Goal: Task Accomplishment & Management: Use online tool/utility

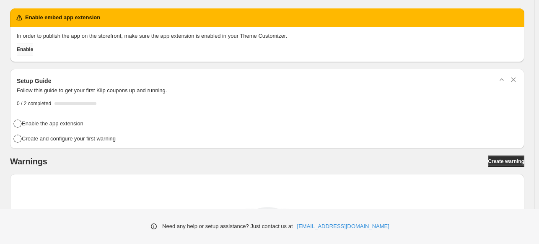
click at [33, 53] on button "Enable" at bounding box center [25, 50] width 16 height 12
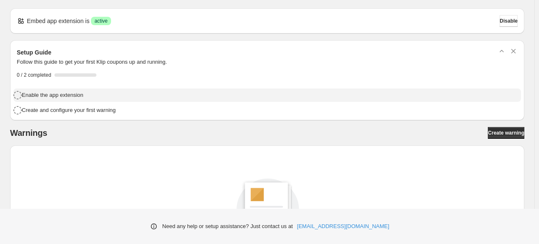
click at [70, 95] on h4 "Enable the app extension" at bounding box center [53, 95] width 62 height 8
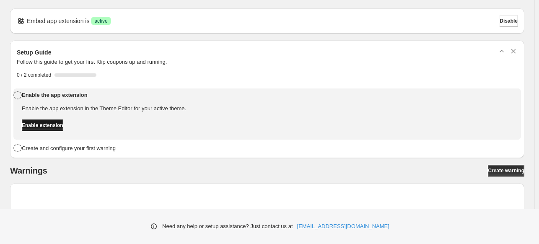
click at [62, 126] on span "Enable extension" at bounding box center [43, 125] width 42 height 7
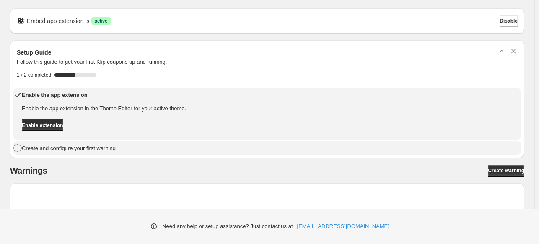
click at [73, 148] on h4 "Create and configure your first warning" at bounding box center [69, 148] width 94 height 8
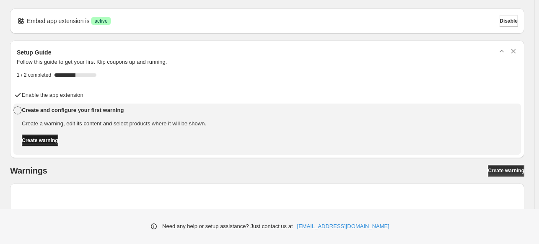
click at [56, 141] on span "Create warning" at bounding box center [40, 140] width 36 height 7
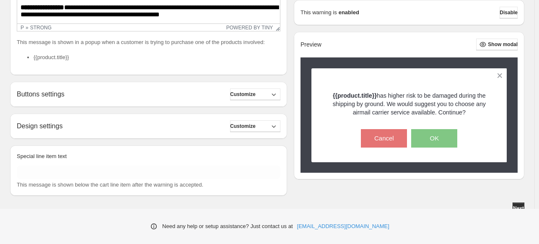
scroll to position [246, 0]
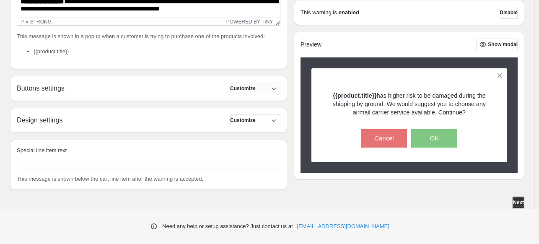
click at [256, 91] on span "Customize" at bounding box center [243, 88] width 26 height 7
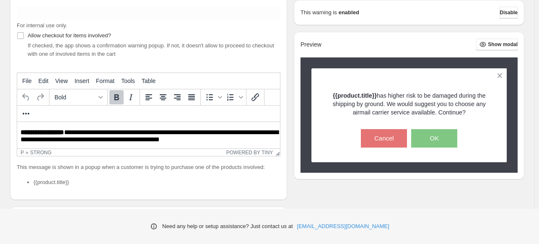
scroll to position [117, 0]
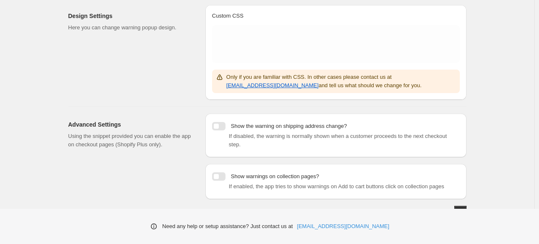
scroll to position [174, 0]
click at [226, 172] on div at bounding box center [218, 176] width 13 height 8
click at [219, 172] on div at bounding box center [218, 176] width 13 height 8
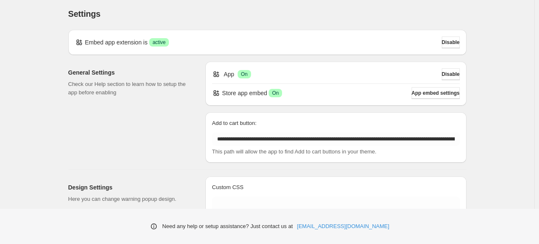
scroll to position [0, 0]
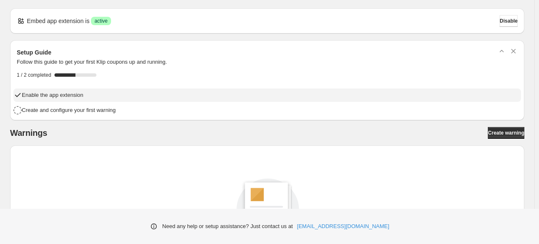
click at [73, 92] on h4 "Enable the app extension" at bounding box center [53, 95] width 62 height 8
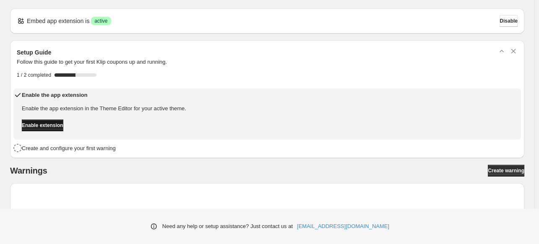
click at [61, 127] on span "Enable extension" at bounding box center [43, 125] width 42 height 7
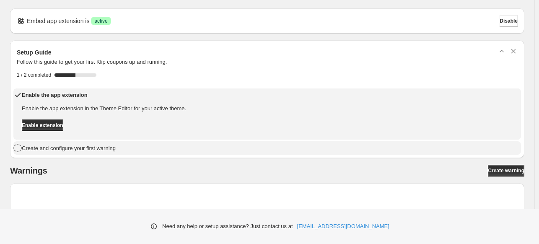
click at [63, 149] on h4 "Create and configure your first warning" at bounding box center [69, 148] width 94 height 8
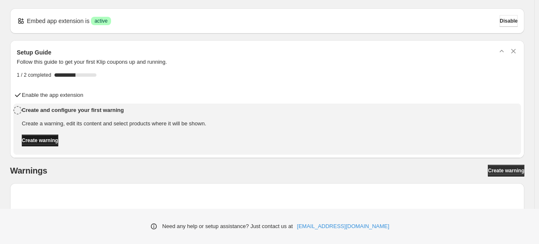
click at [58, 140] on span "Create warning" at bounding box center [40, 140] width 36 height 7
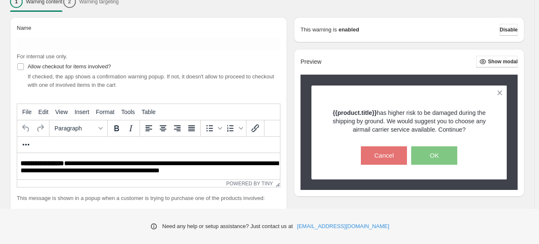
scroll to position [78, 0]
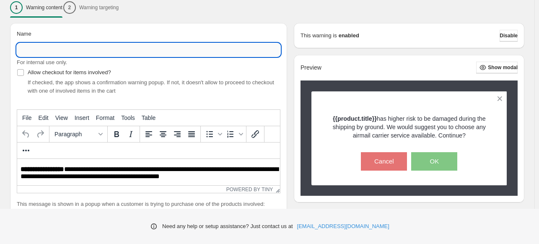
click at [91, 48] on input "Name" at bounding box center [149, 49] width 264 height 13
paste input "**********"
type input "**********"
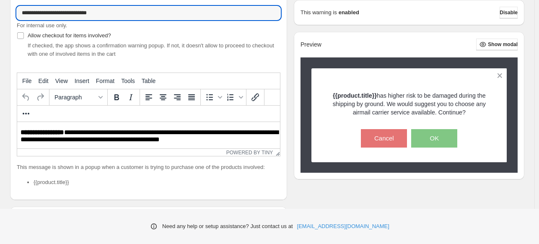
scroll to position [120, 0]
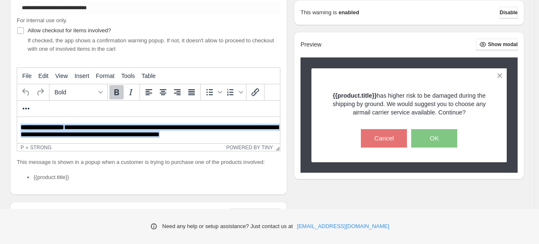
drag, startPoint x: 217, startPoint y: 135, endPoint x: 32, endPoint y: 221, distance: 203.6
click at [17, 120] on html "**********" at bounding box center [148, 131] width 263 height 29
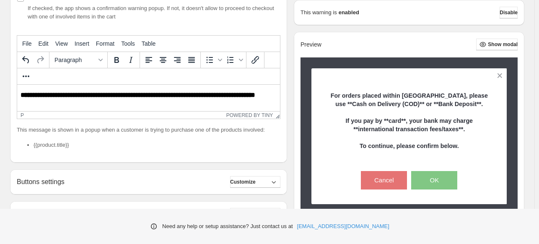
scroll to position [162, 0]
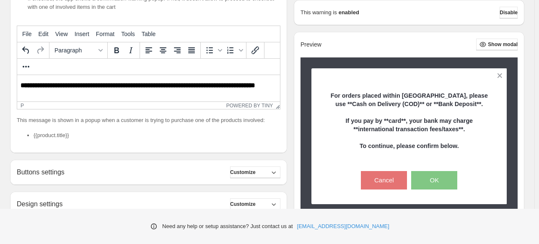
click at [28, 103] on p "Rich Text Area. Press ALT-0 for help." at bounding box center [149, 99] width 256 height 7
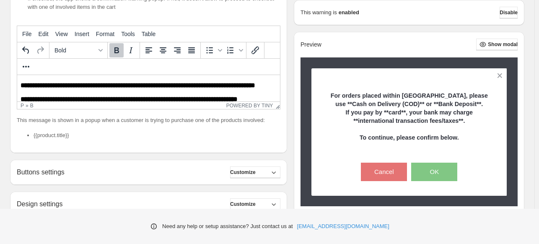
scroll to position [42, 0]
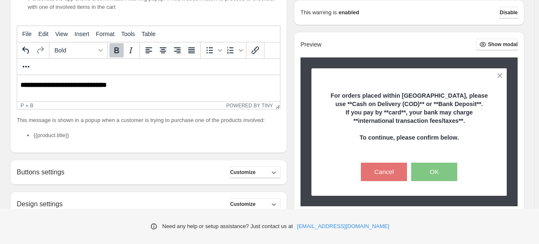
click at [26, 86] on body "**********" at bounding box center [149, 71] width 256 height 62
click at [21, 88] on b "**********" at bounding box center [64, 85] width 86 height 6
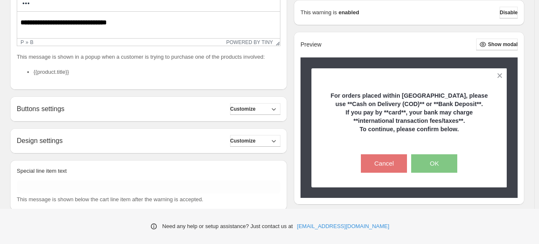
scroll to position [246, 0]
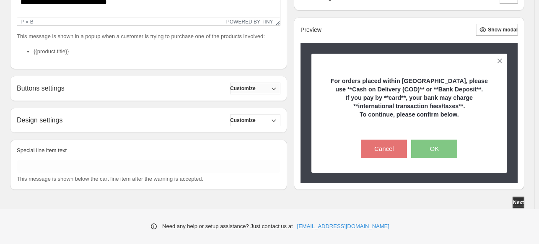
click at [256, 91] on span "Customize" at bounding box center [243, 88] width 26 height 7
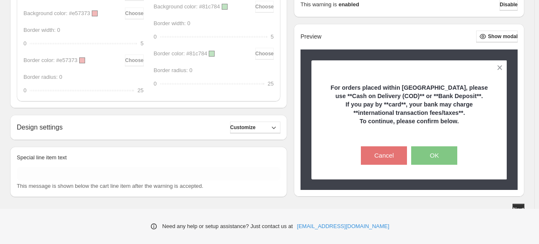
scroll to position [494, 0]
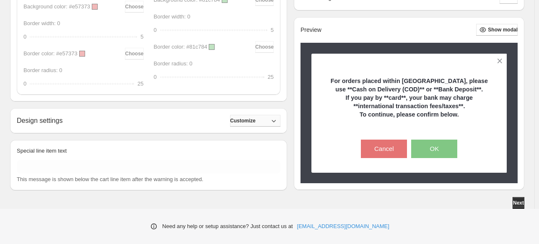
click at [255, 121] on span "Customize" at bounding box center [243, 120] width 26 height 7
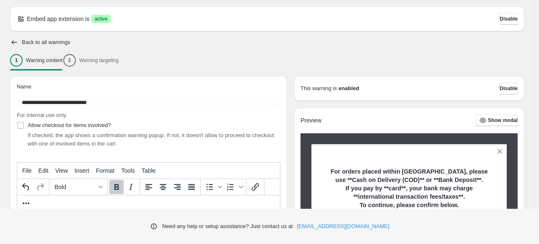
scroll to position [0, 0]
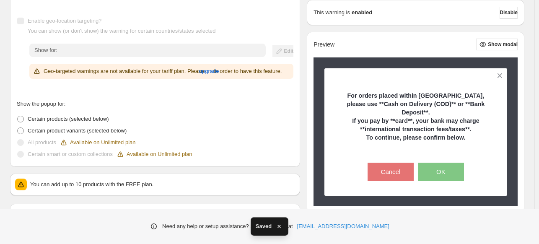
scroll to position [168, 0]
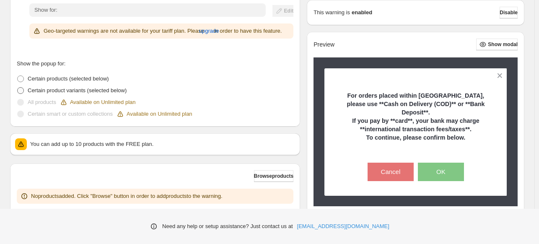
click at [24, 90] on span at bounding box center [21, 91] width 8 height 8
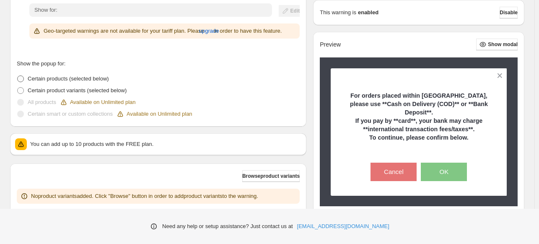
click at [24, 78] on span at bounding box center [21, 79] width 8 height 8
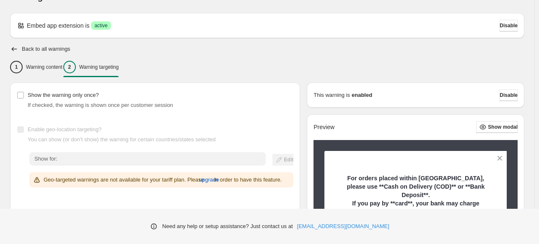
scroll to position [0, 0]
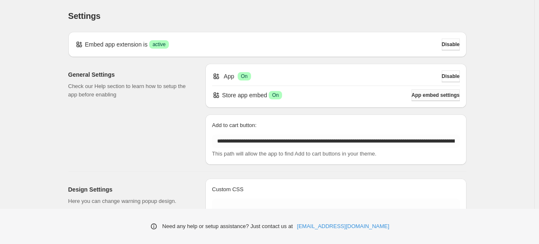
click at [432, 98] on span "App embed settings" at bounding box center [436, 95] width 48 height 7
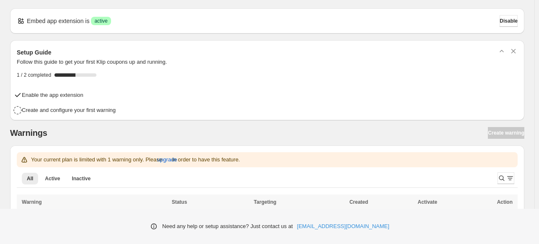
scroll to position [28, 0]
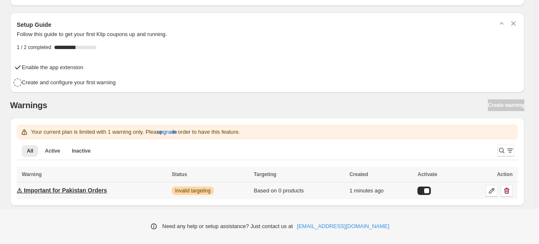
click at [96, 192] on p "⚠ Important for Pakistan Orders" at bounding box center [62, 190] width 90 height 8
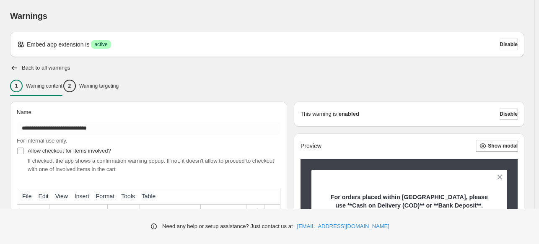
type input "**********"
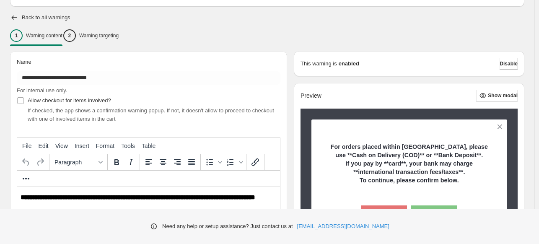
scroll to position [84, 0]
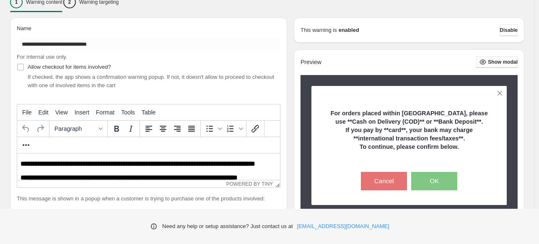
click at [491, 63] on span "Show modal" at bounding box center [503, 62] width 30 height 7
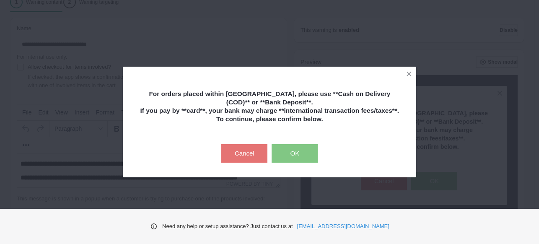
click at [288, 156] on button "OK" at bounding box center [295, 153] width 46 height 18
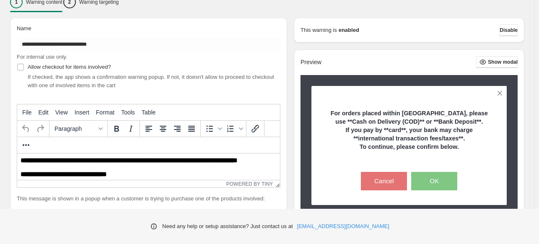
scroll to position [30, 0]
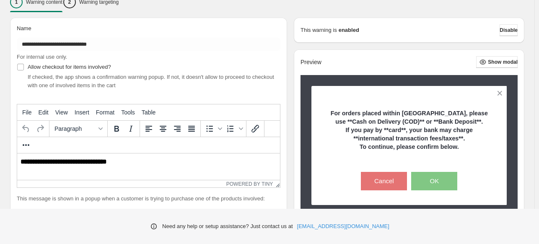
click at [81, 198] on p "This message is shown in a popup when a customer is trying to purchase one of t…" at bounding box center [149, 199] width 264 height 8
drag, startPoint x: 18, startPoint y: 200, endPoint x: 114, endPoint y: 200, distance: 96.5
click at [112, 200] on p "This message is shown in a popup when a customer is trying to purchase one of t…" at bounding box center [149, 199] width 264 height 8
click at [175, 200] on p "This message is shown in a popup when a customer is trying to purchase one of t…" at bounding box center [149, 199] width 264 height 8
click at [192, 199] on p "This message is shown in a popup when a customer is trying to purchase one of t…" at bounding box center [149, 199] width 264 height 8
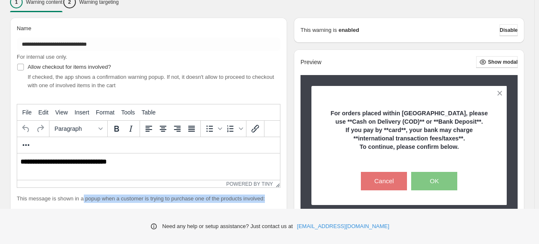
drag, startPoint x: 266, startPoint y: 198, endPoint x: 81, endPoint y: 192, distance: 185.5
click at [81, 192] on div "**** File Edit View Insert Format Tools Table Paragraph To open the popup, pres…" at bounding box center [149, 164] width 264 height 121
click at [90, 194] on div "**** File Edit View Insert Format Tools Table Paragraph To open the popup, pres…" at bounding box center [149, 164] width 264 height 121
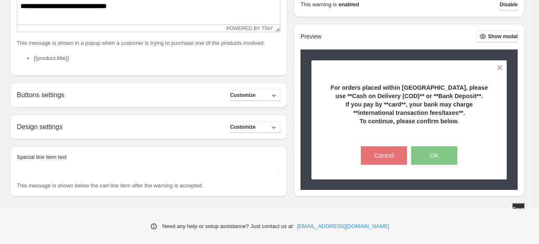
scroll to position [246, 0]
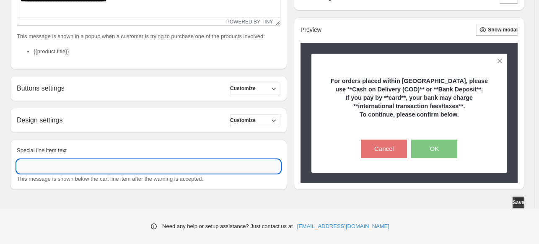
click at [60, 168] on input "Special line item text" at bounding box center [149, 166] width 264 height 13
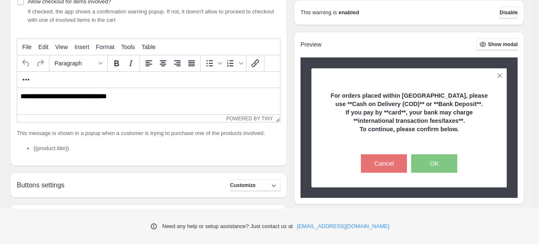
scroll to position [78, 0]
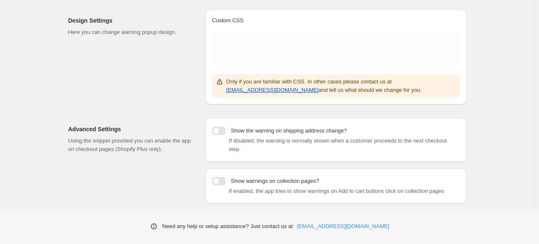
scroll to position [174, 0]
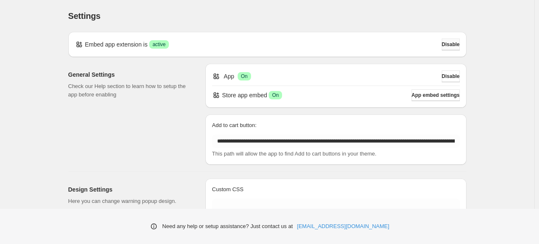
click at [455, 43] on span "Disable" at bounding box center [451, 44] width 18 height 7
